Goal: Task Accomplishment & Management: Complete application form

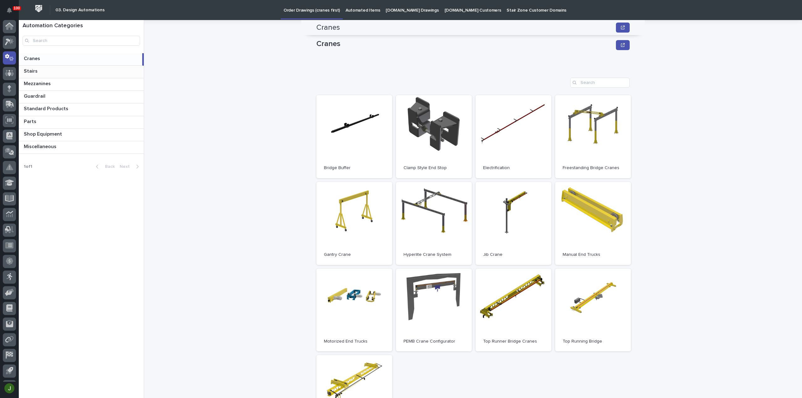
scroll to position [129, 0]
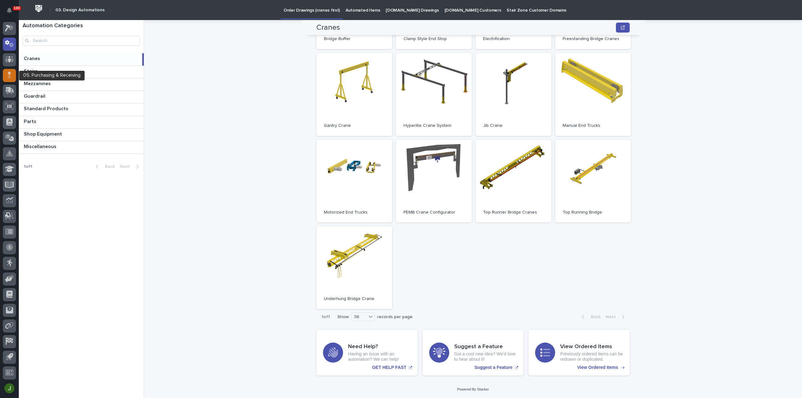
click at [9, 74] on icon at bounding box center [10, 72] width 4 height 3
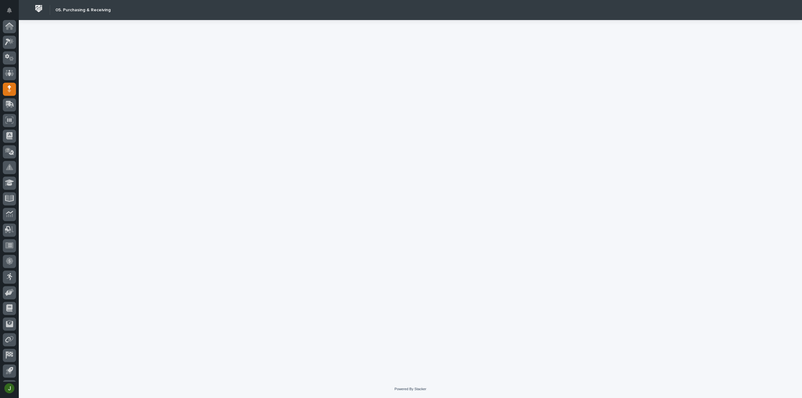
scroll to position [14, 0]
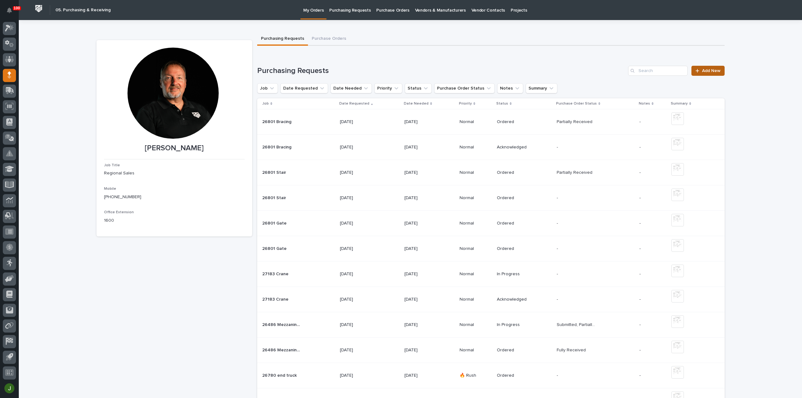
click at [706, 71] on span "Add New" at bounding box center [711, 71] width 18 height 4
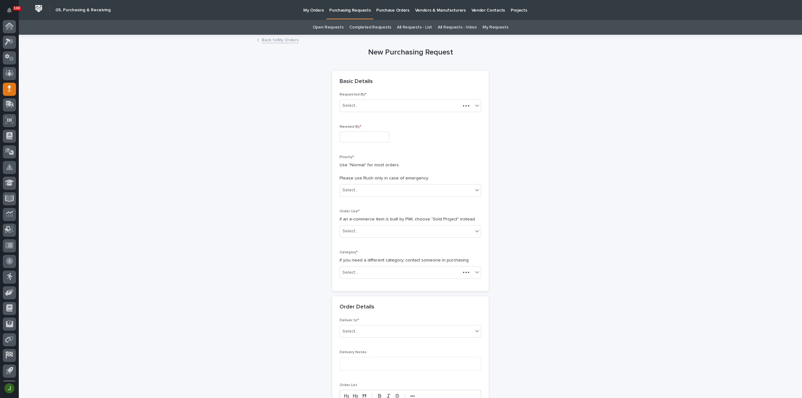
scroll to position [14, 0]
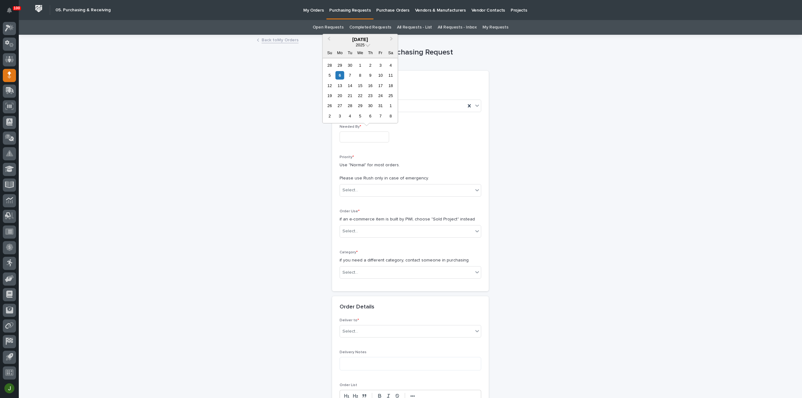
click at [348, 136] on input "text" at bounding box center [365, 137] width 50 height 11
click at [379, 74] on div "10" at bounding box center [380, 75] width 8 height 8
type input "**********"
click at [353, 189] on div "Select..." at bounding box center [351, 190] width 16 height 7
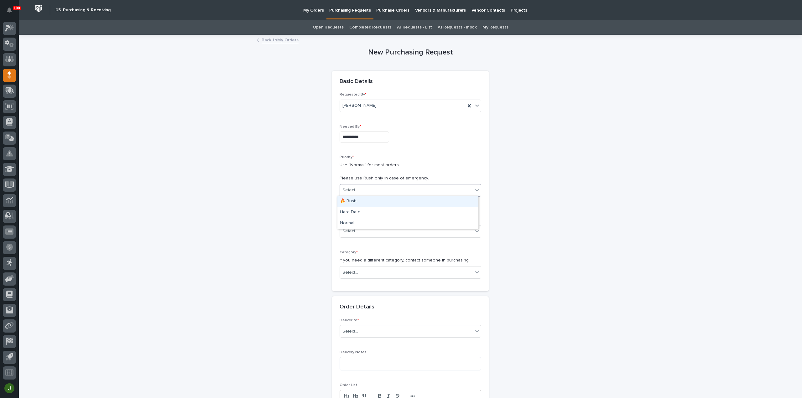
click at [352, 200] on div "🔥 Rush" at bounding box center [408, 201] width 141 height 11
click at [351, 227] on div "Select..." at bounding box center [406, 231] width 133 height 10
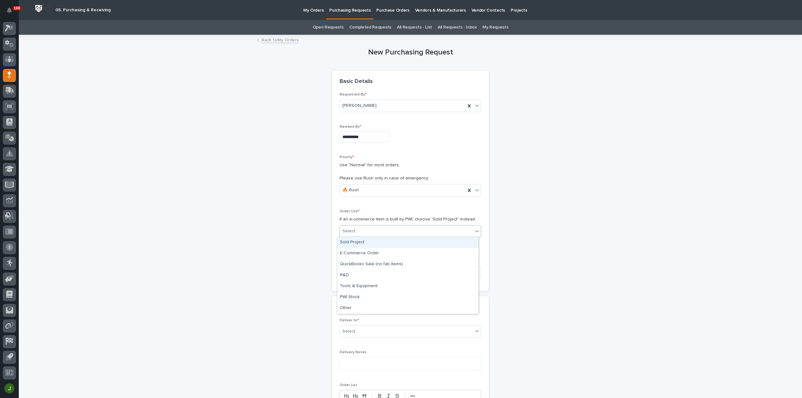
click at [353, 245] on div "Sold Project" at bounding box center [408, 242] width 141 height 11
click at [350, 271] on div "Select..." at bounding box center [351, 273] width 16 height 7
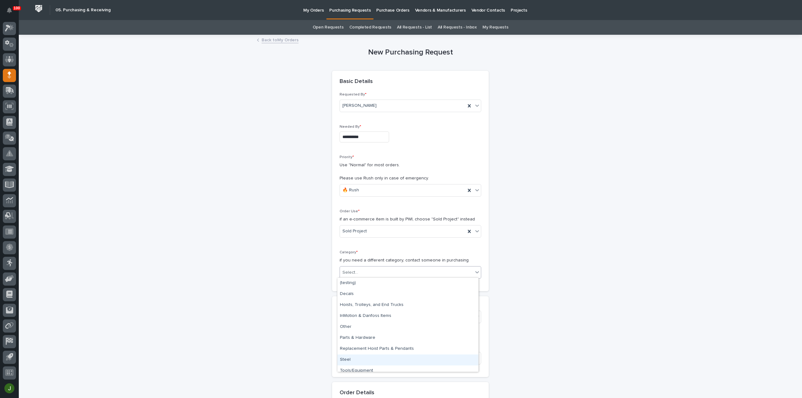
click at [355, 360] on div "Steel" at bounding box center [408, 360] width 141 height 11
click at [354, 313] on div "Select..." at bounding box center [406, 317] width 133 height 10
type input "*****"
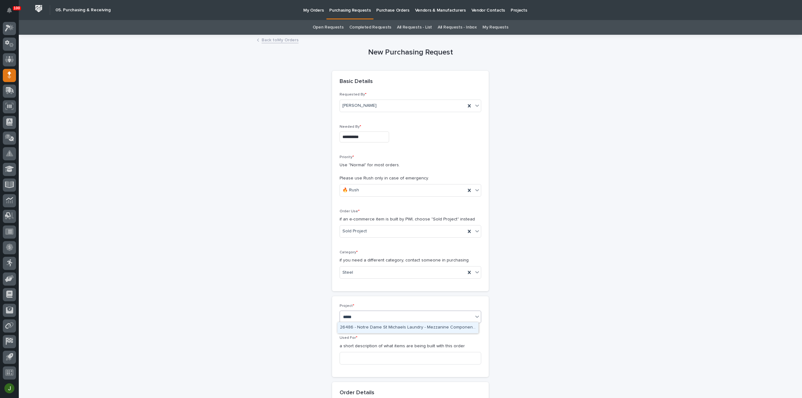
click at [373, 328] on div "26486 - Notre Dame St Michaels Laundry - Mezzanine Components" at bounding box center [408, 328] width 141 height 11
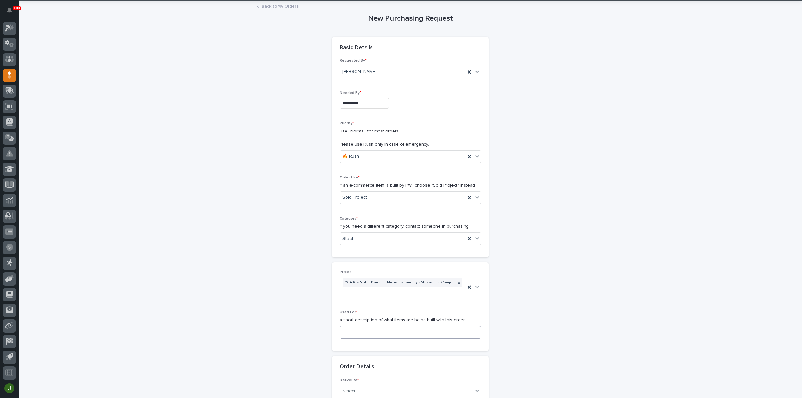
scroll to position [42, 0]
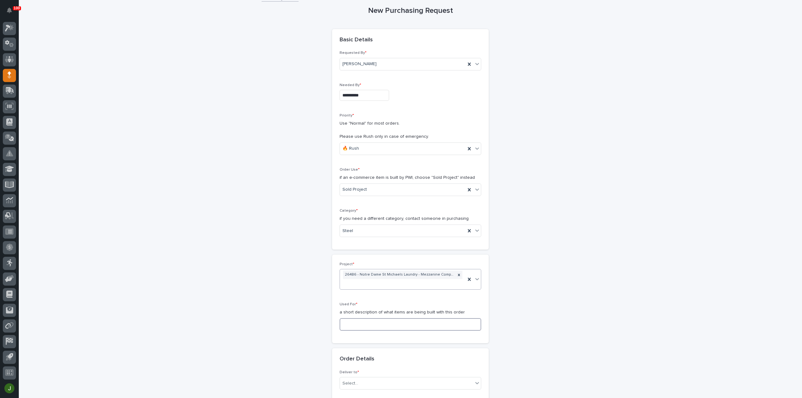
click at [353, 323] on input at bounding box center [411, 324] width 142 height 13
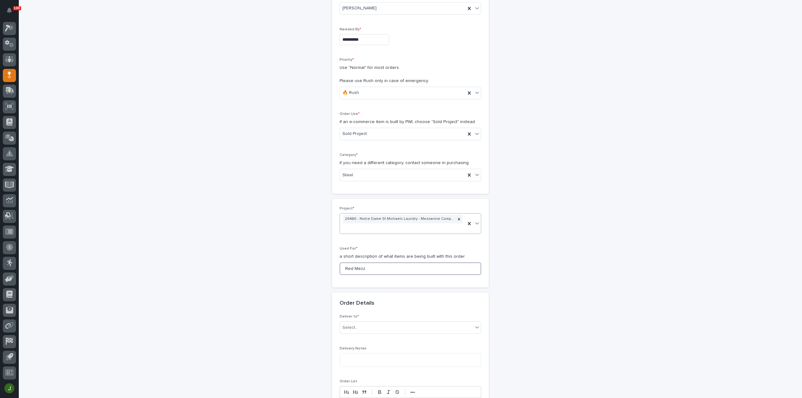
scroll to position [125, 0]
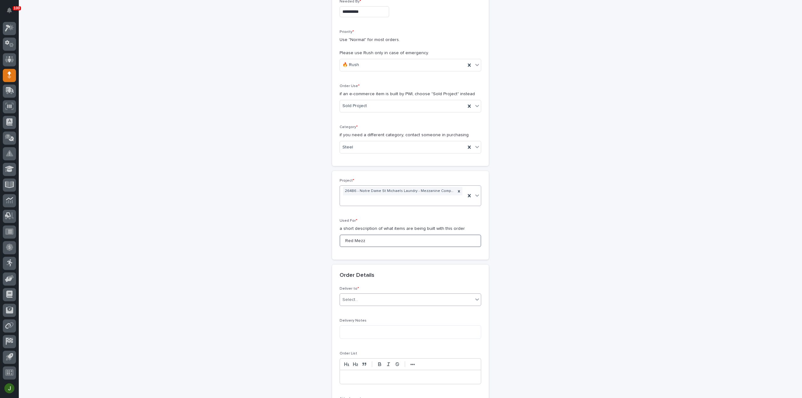
type input "Red Mezz"
click at [345, 295] on div "Select..." at bounding box center [406, 300] width 133 height 10
click at [353, 311] on div "PWI" at bounding box center [408, 310] width 141 height 11
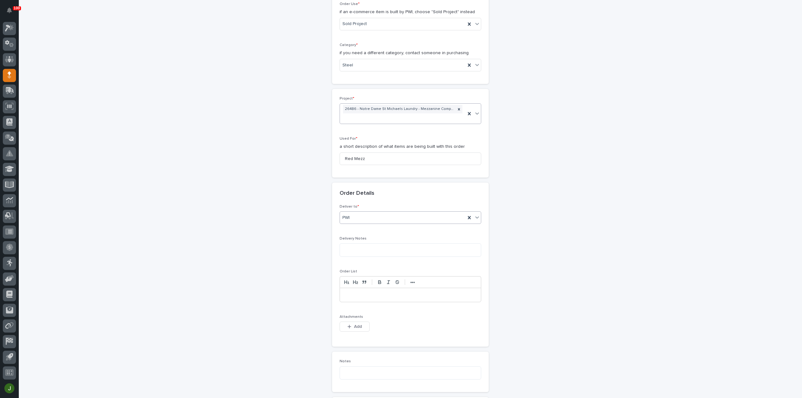
scroll to position [209, 0]
click at [354, 324] on span "Add" at bounding box center [358, 326] width 8 height 6
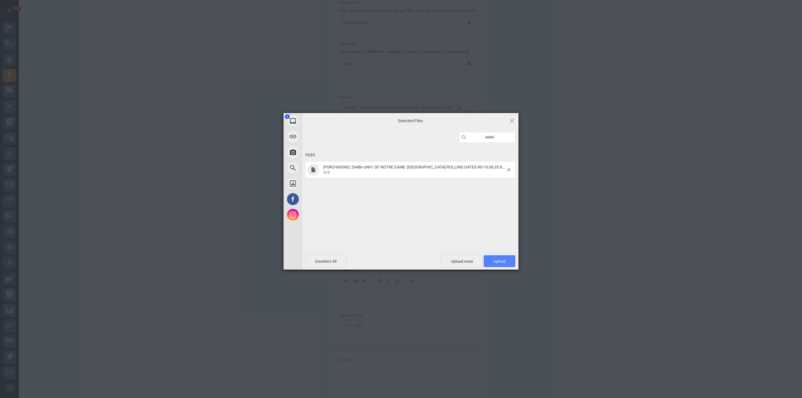
click at [502, 260] on span "Upload 1" at bounding box center [500, 261] width 12 height 5
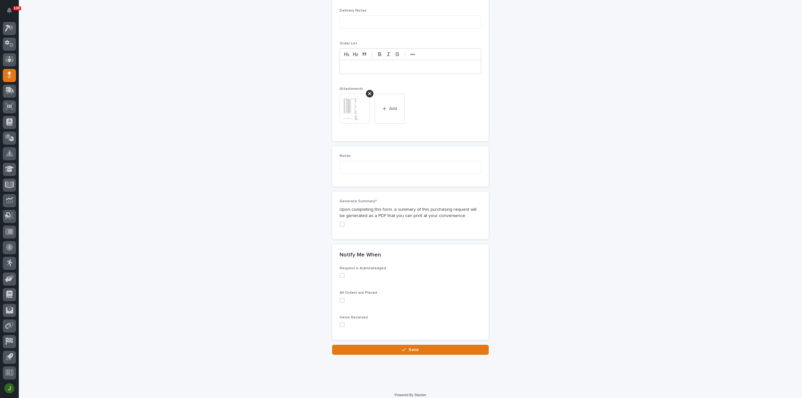
scroll to position [439, 0]
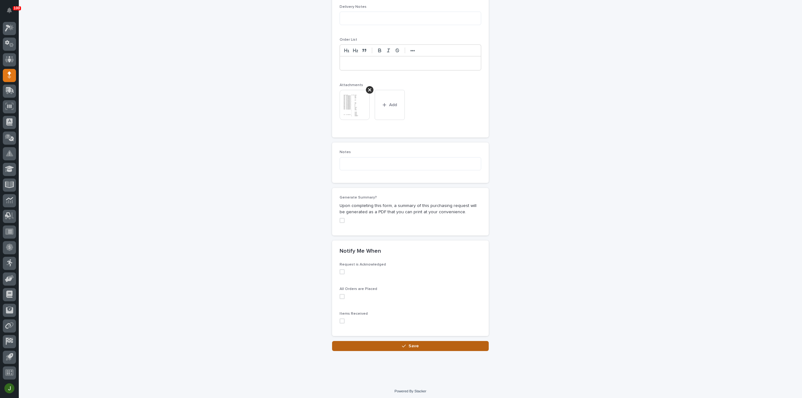
click at [397, 343] on button "Save" at bounding box center [410, 346] width 157 height 10
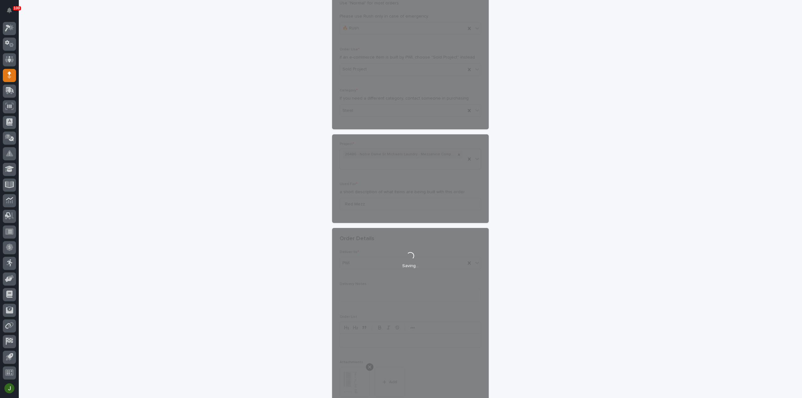
scroll to position [0, 0]
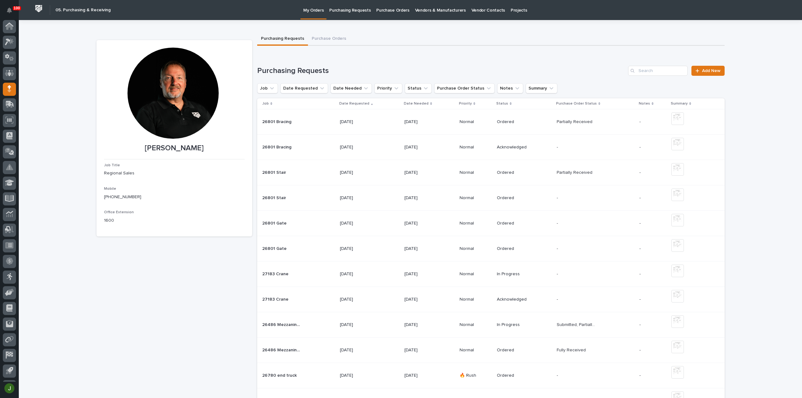
scroll to position [14, 0]
click at [355, 10] on p "Purchasing Requests" at bounding box center [349, 6] width 41 height 13
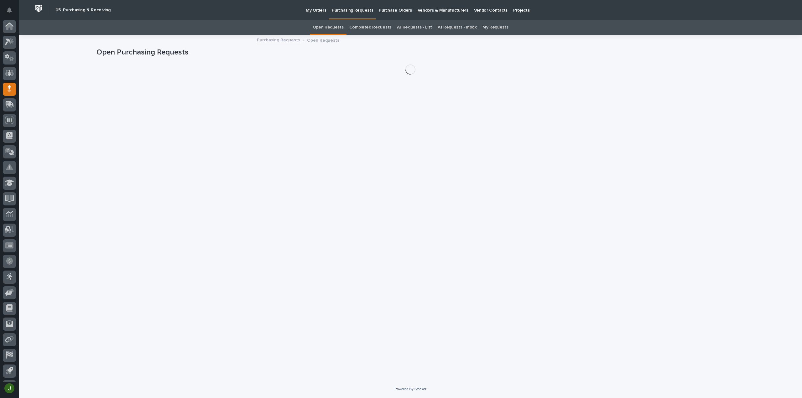
scroll to position [14, 0]
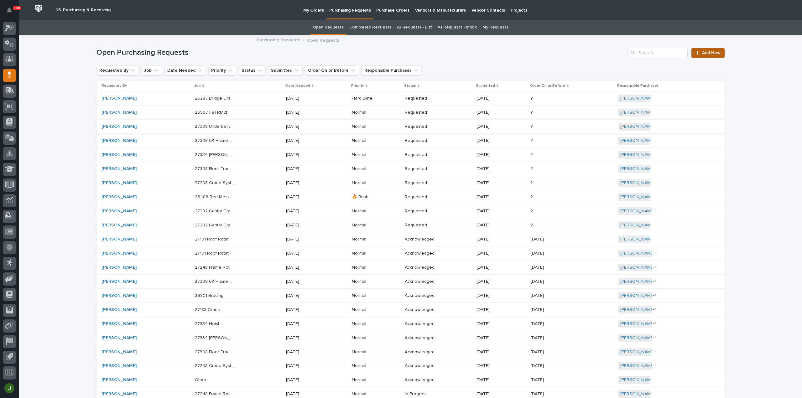
click at [705, 52] on span "Add New" at bounding box center [711, 53] width 18 height 4
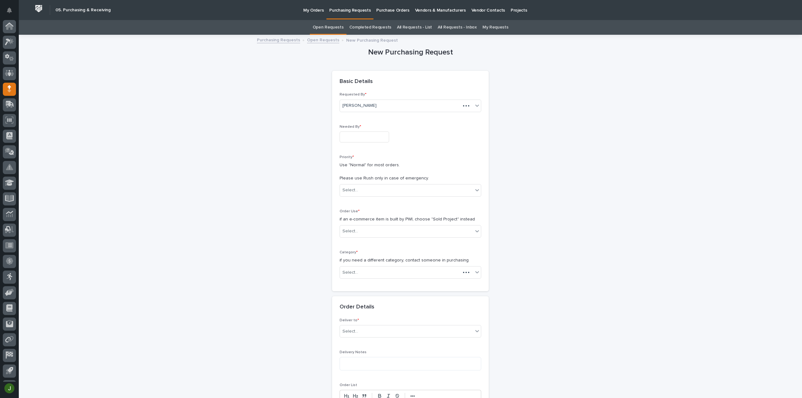
scroll to position [14, 0]
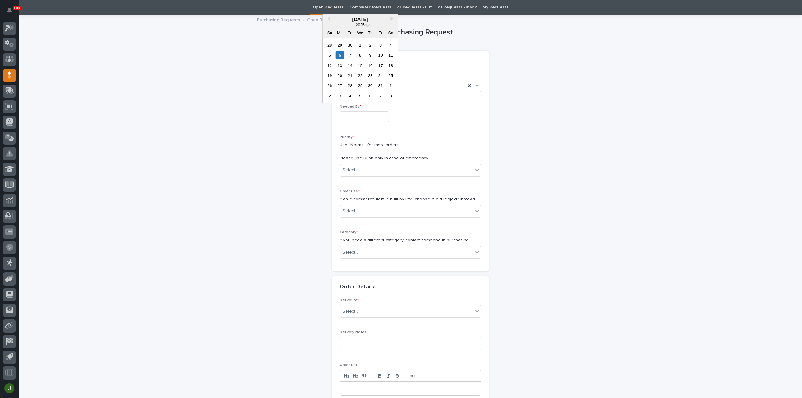
click at [348, 118] on input "text" at bounding box center [365, 117] width 50 height 11
click at [382, 55] on div "10" at bounding box center [380, 55] width 8 height 8
type input "**********"
click at [351, 171] on div "Select..." at bounding box center [351, 170] width 16 height 7
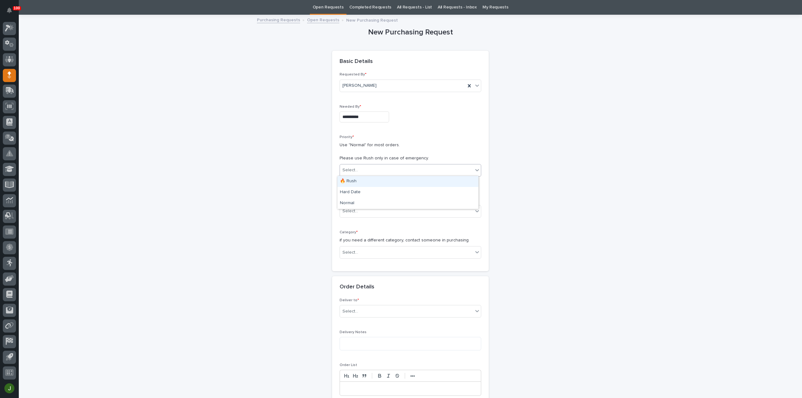
click at [351, 184] on div "🔥 Rush" at bounding box center [408, 181] width 141 height 11
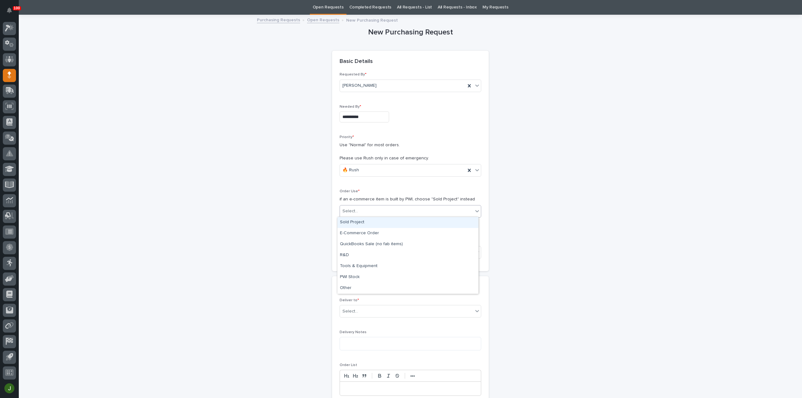
click at [351, 209] on div "Select..." at bounding box center [351, 211] width 16 height 7
click at [352, 224] on div "Sold Project" at bounding box center [408, 222] width 141 height 11
click at [350, 251] on div "Select..." at bounding box center [351, 253] width 16 height 7
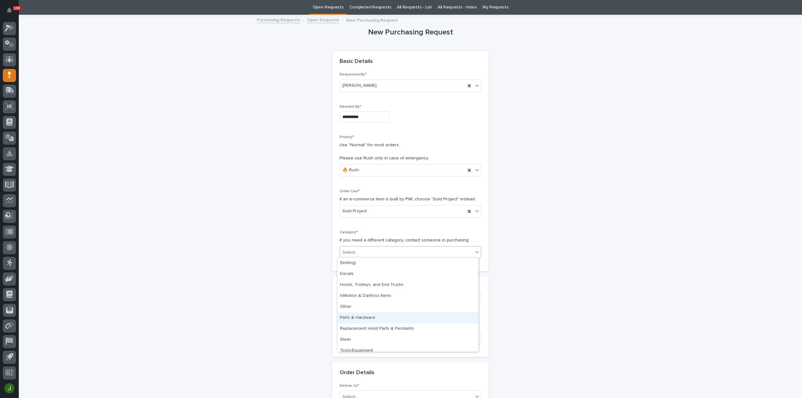
click at [349, 315] on div "Parts & Hardware" at bounding box center [408, 318] width 141 height 11
click at [356, 294] on div "Select..." at bounding box center [406, 297] width 133 height 10
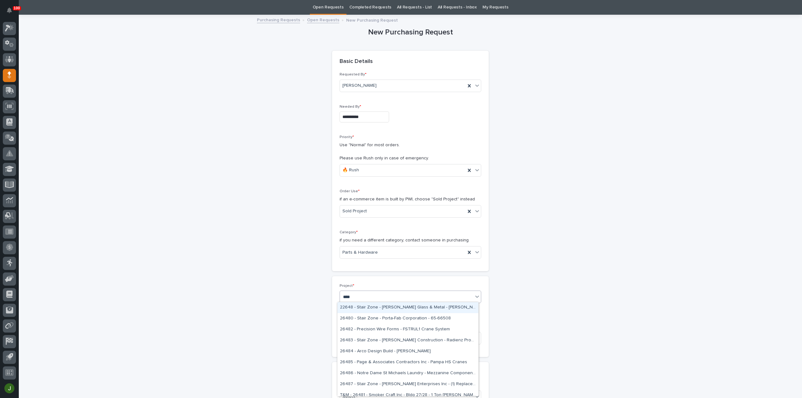
type input "*****"
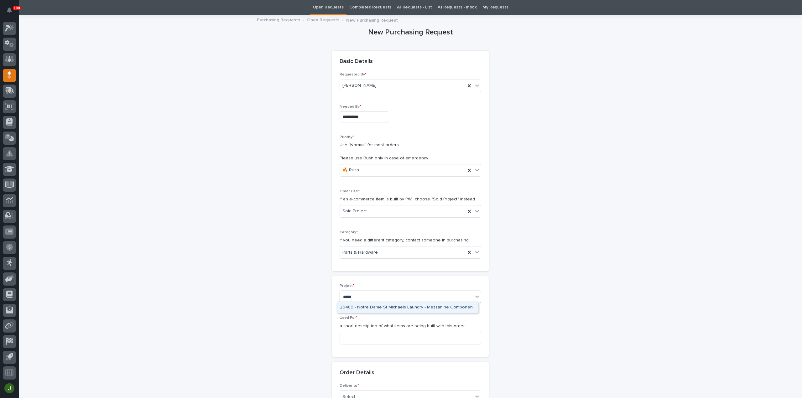
click at [358, 306] on div "26486 - Notre Dame St Michaels Laundry - Mezzanine Components" at bounding box center [408, 307] width 141 height 11
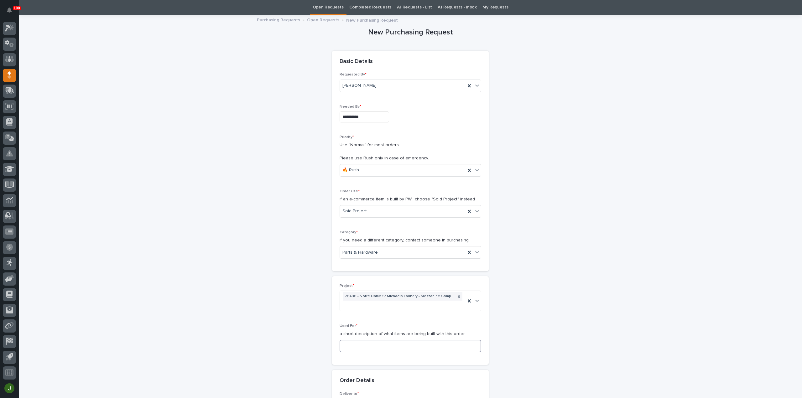
click at [350, 342] on input at bounding box center [411, 346] width 142 height 13
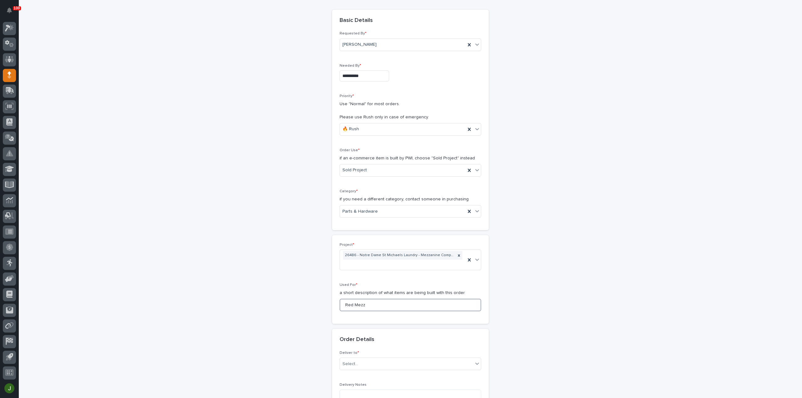
scroll to position [103, 0]
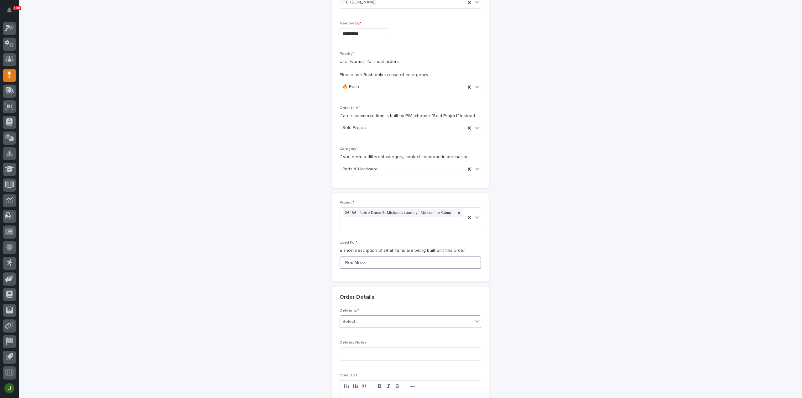
type input "Red Mezz"
click at [350, 323] on div "Select..." at bounding box center [351, 322] width 16 height 7
click at [350, 331] on div "PWI" at bounding box center [408, 332] width 141 height 11
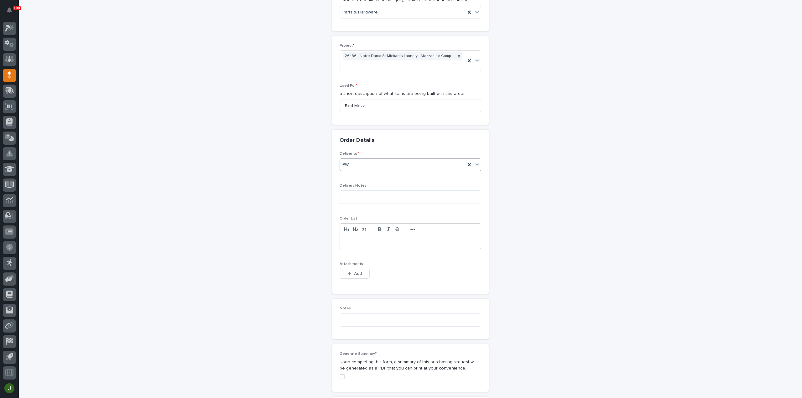
scroll to position [271, 0]
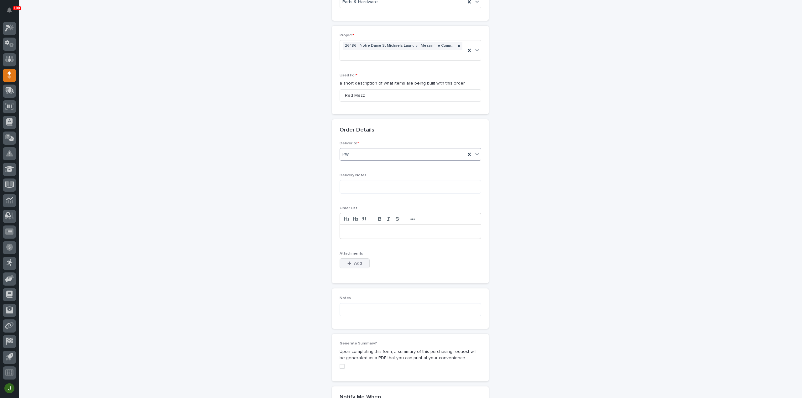
click at [359, 262] on span "Add" at bounding box center [358, 264] width 8 height 6
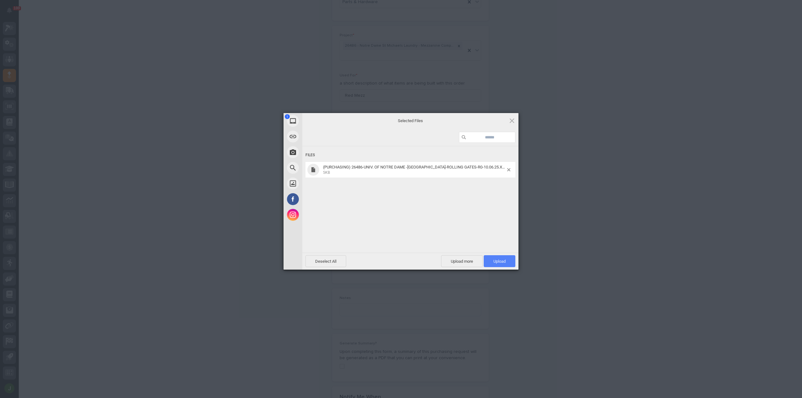
click at [507, 262] on span "Upload 1" at bounding box center [500, 261] width 32 height 12
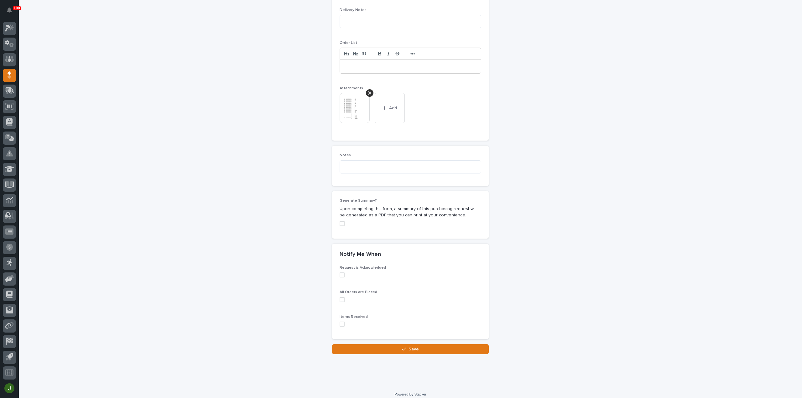
scroll to position [439, 0]
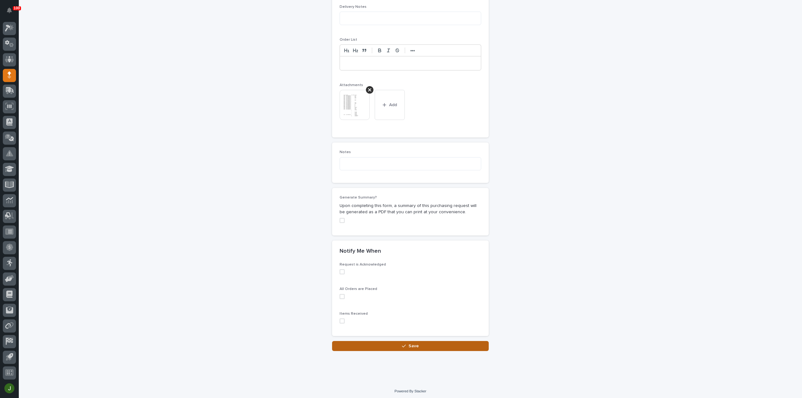
click at [411, 345] on span "Save" at bounding box center [414, 347] width 10 height 6
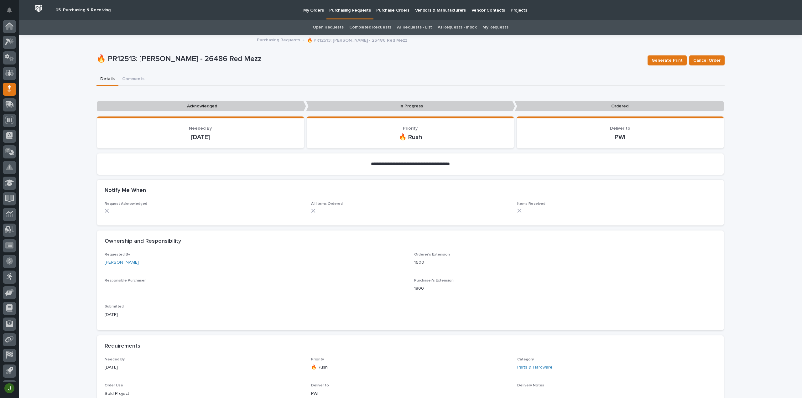
scroll to position [14, 0]
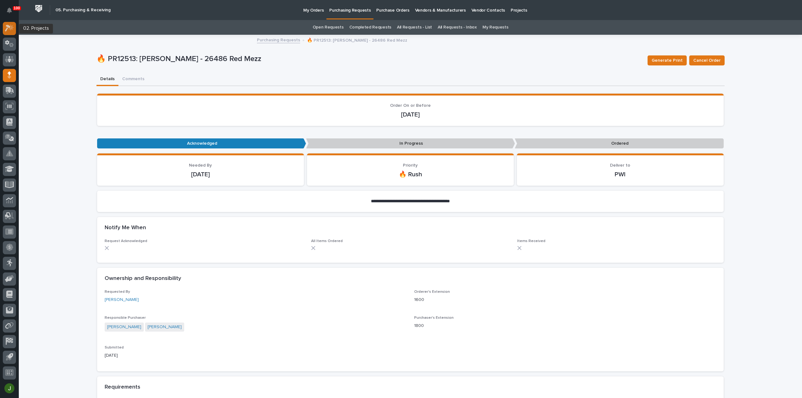
click at [11, 27] on icon at bounding box center [9, 27] width 9 height 7
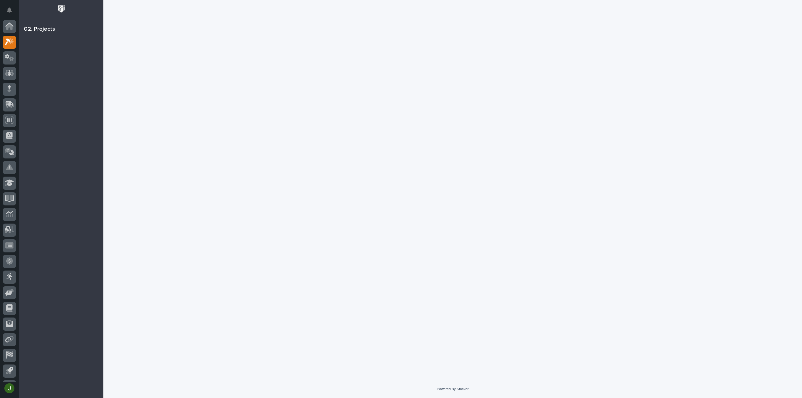
scroll to position [14, 0]
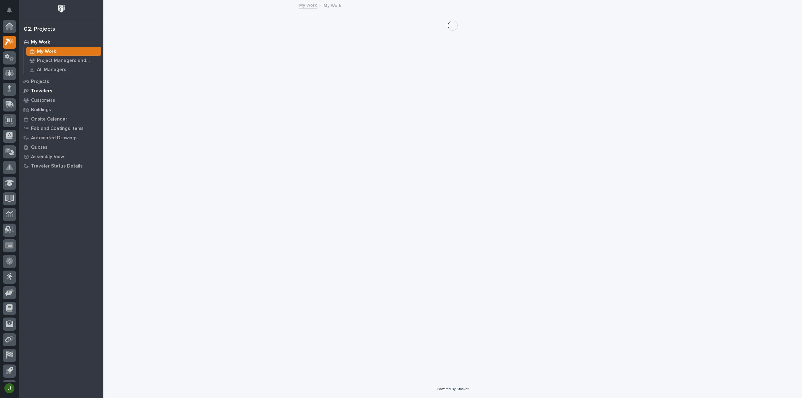
scroll to position [14, 0]
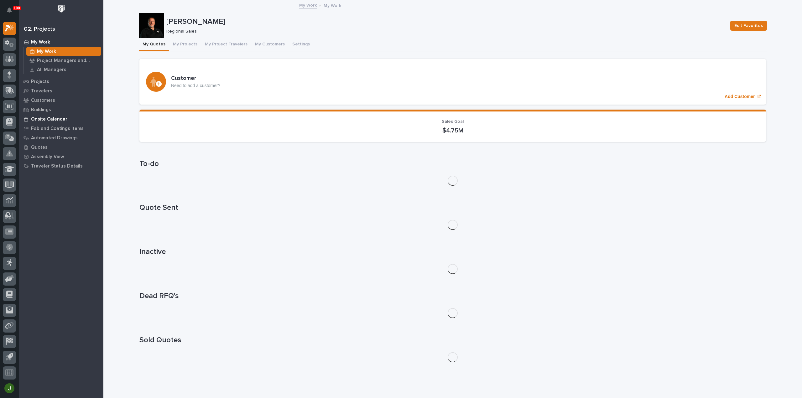
click at [46, 118] on p "Onsite Calendar" at bounding box center [49, 120] width 36 height 6
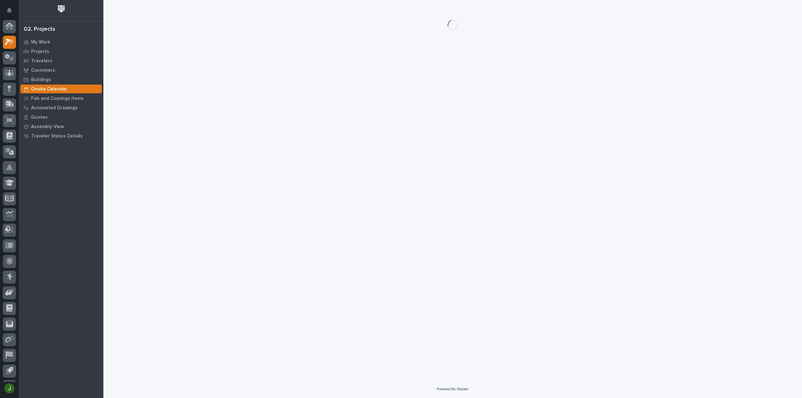
scroll to position [14, 0]
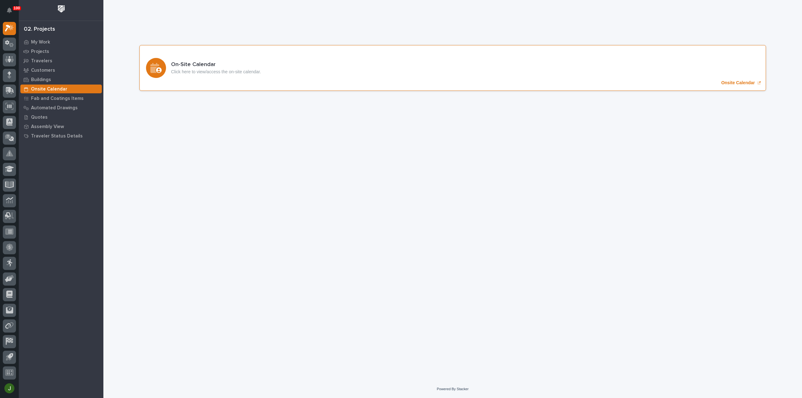
click at [739, 84] on p "Onsite Calendar" at bounding box center [739, 82] width 34 height 5
